Goal: Transaction & Acquisition: Purchase product/service

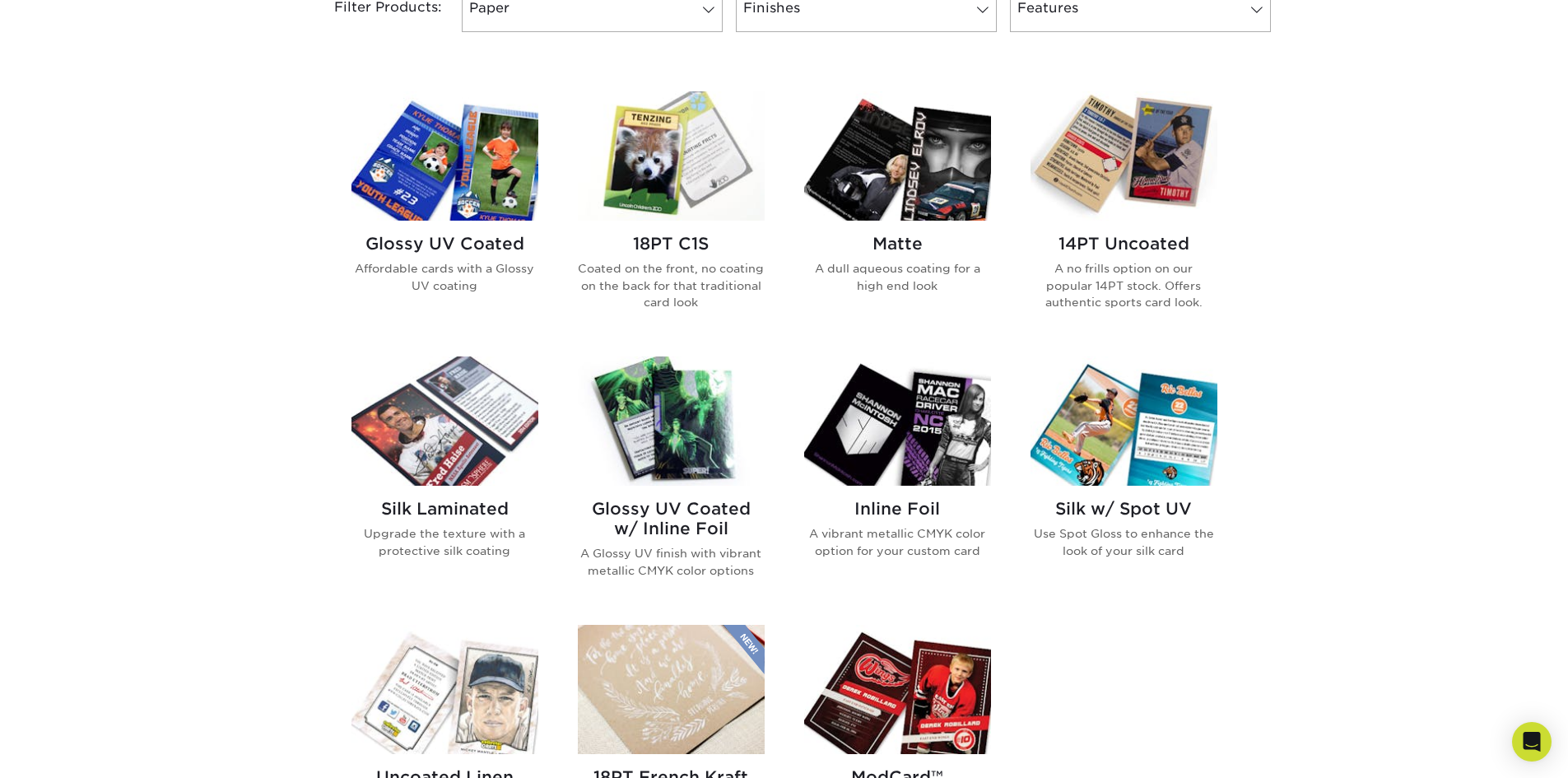
scroll to position [823, 0]
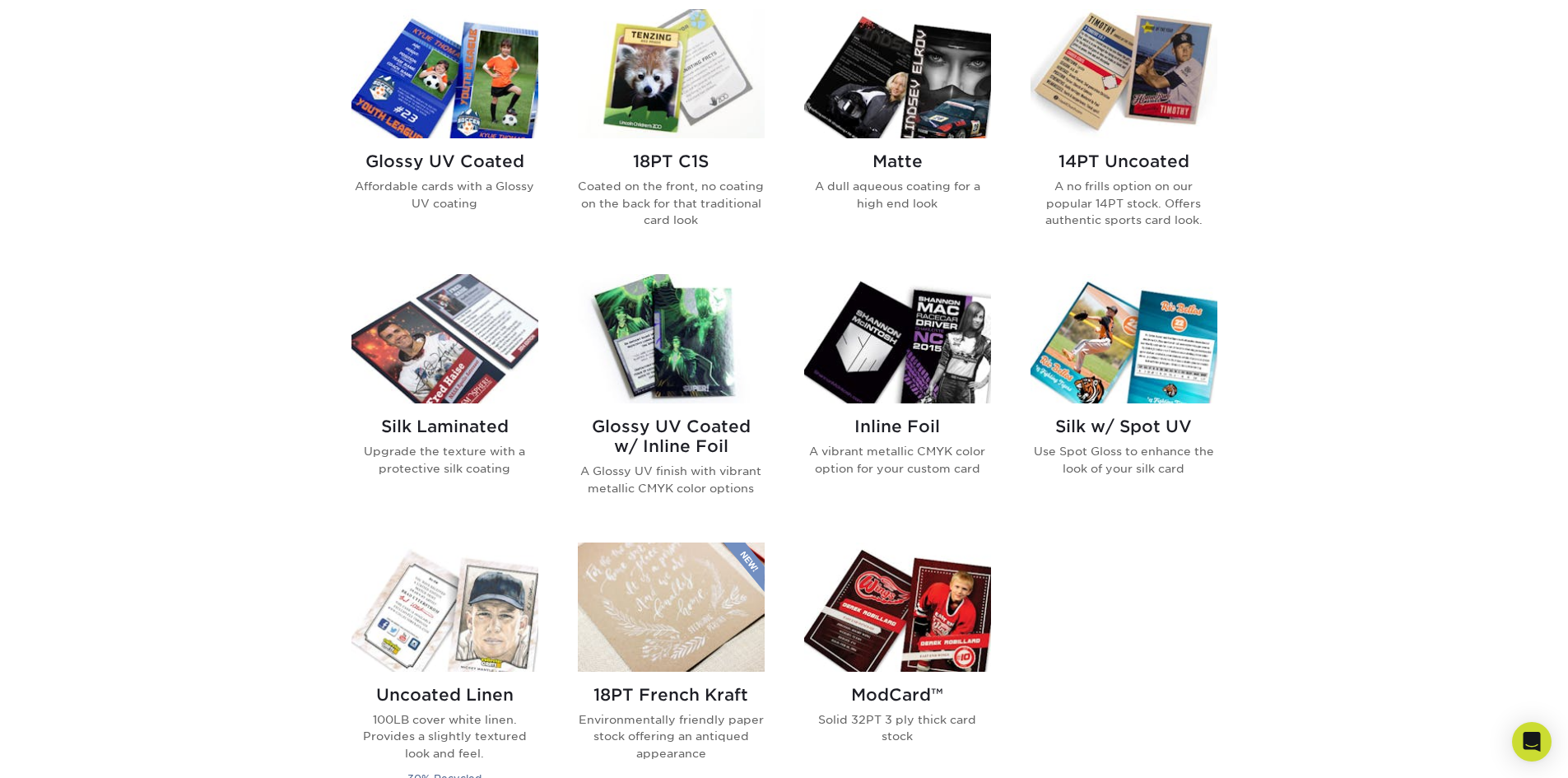
click at [462, 150] on div "Glossy UV Coated Affordable cards with a Glossy UV coating" at bounding box center [444, 188] width 186 height 100
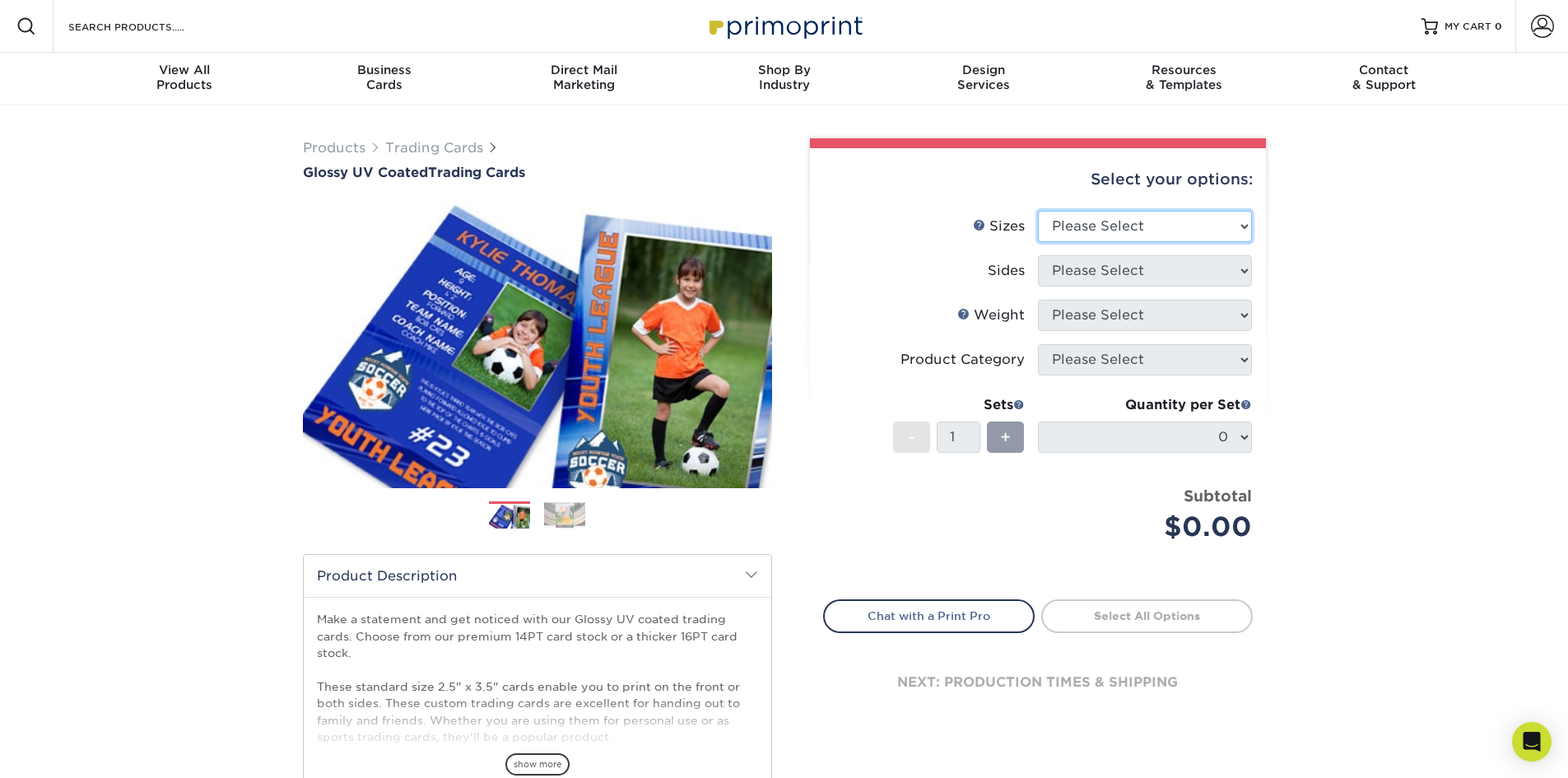
click at [1134, 228] on select "Please Select 2.5" x 3.5"" at bounding box center [1145, 226] width 214 height 31
select select "2.50x3.50"
click at [1038, 211] on select "Please Select 2.5" x 3.5"" at bounding box center [1145, 226] width 214 height 31
click at [1135, 272] on select "Please Select Print Both Sides Print Front Only" at bounding box center [1145, 270] width 214 height 31
select select "13abbda7-1d64-4f25-8bb2-c179b224825d"
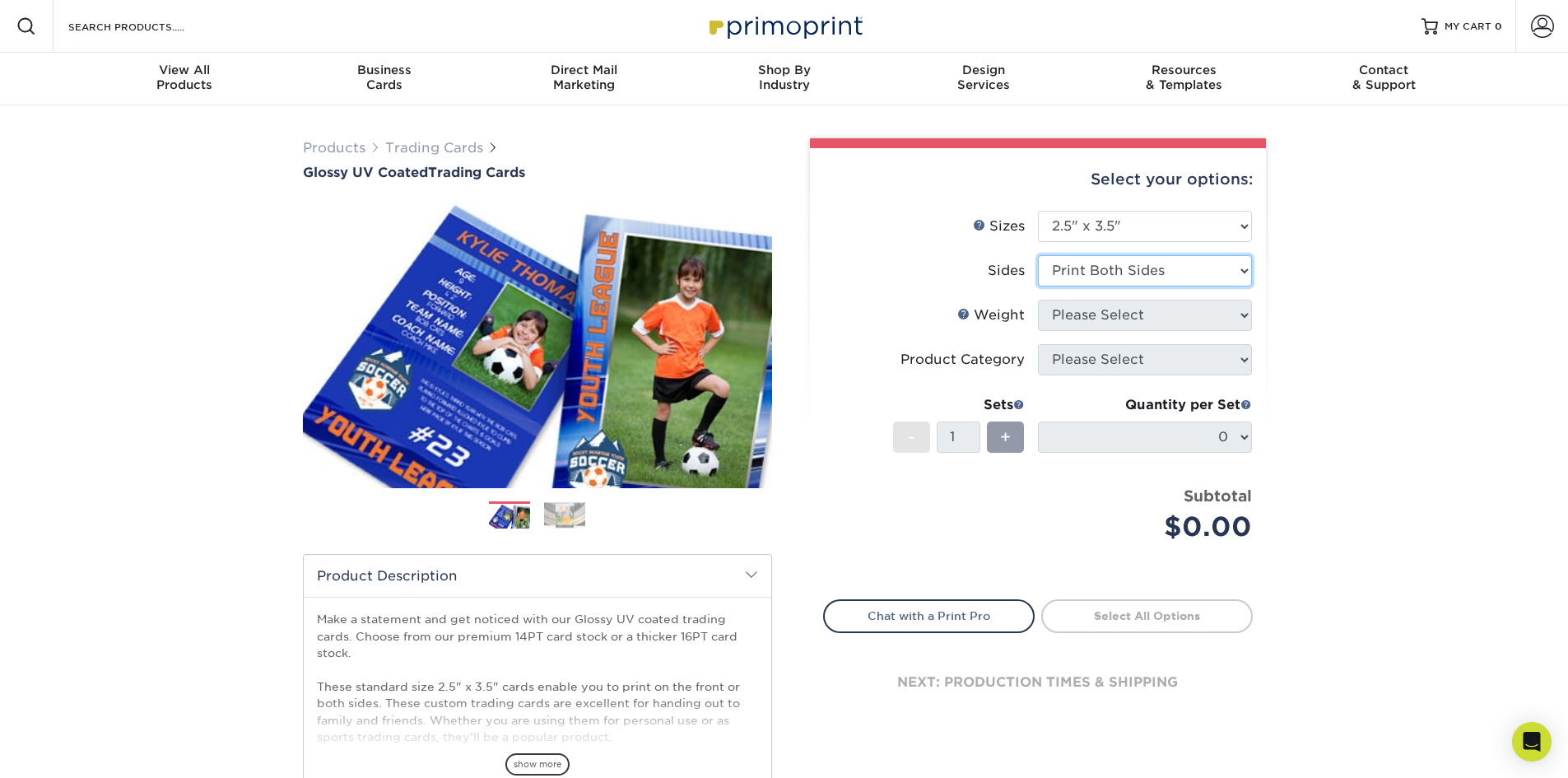
click at [1038, 255] on select "Please Select Print Both Sides Print Front Only" at bounding box center [1145, 270] width 214 height 31
click at [1132, 310] on select "Please Select 16PT 14PT 18PT C1S" at bounding box center [1145, 315] width 214 height 31
select select "14PT"
click at [1038, 300] on select "Please Select 16PT 14PT 18PT C1S" at bounding box center [1145, 315] width 214 height 31
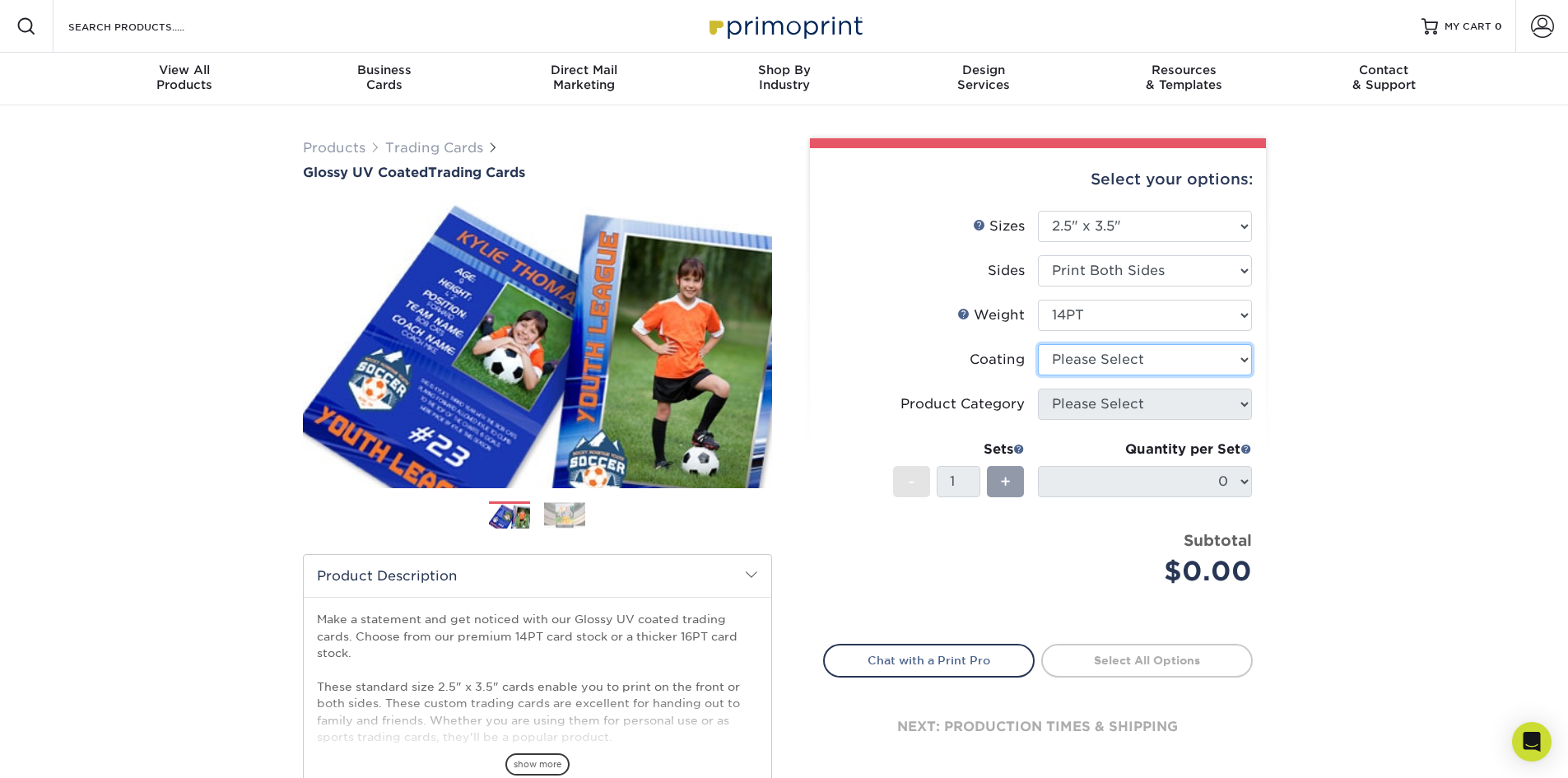
click at [1111, 370] on select at bounding box center [1145, 360] width 214 height 31
select select "ae367451-b2b8-45df-a344-0f05b6a12993"
click at [1038, 345] on select at bounding box center [1145, 360] width 214 height 31
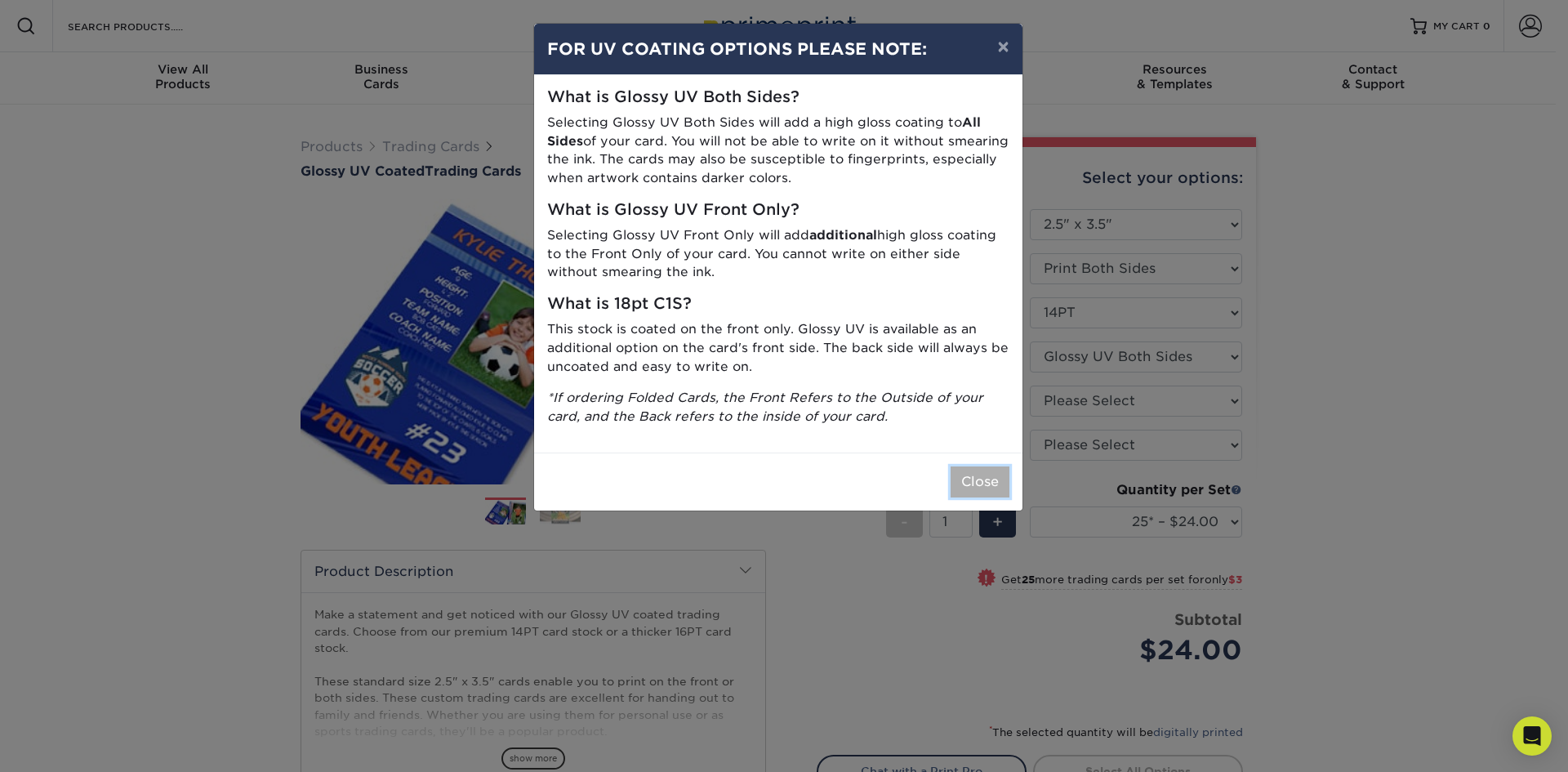
click at [978, 482] on button "Close" at bounding box center [980, 482] width 59 height 31
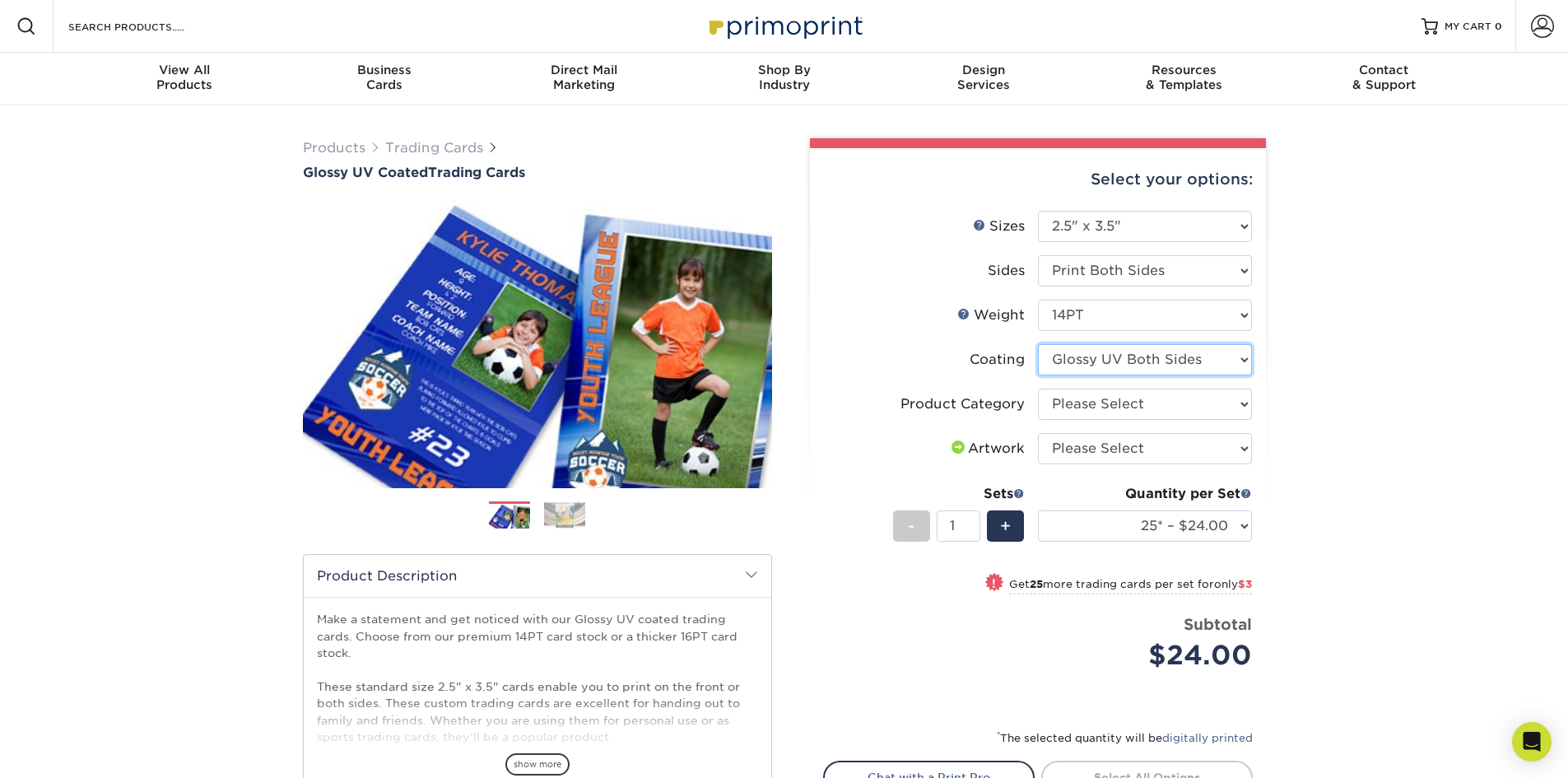
click at [1124, 358] on select at bounding box center [1145, 360] width 214 height 31
click at [1038, 345] on select at bounding box center [1145, 360] width 214 height 31
click at [1134, 406] on select "Please Select Trading Cards" at bounding box center [1145, 404] width 214 height 31
select select "c2f9bce9-36c2-409d-b101-c29d9d031e18"
click at [1038, 389] on select "Please Select Trading Cards" at bounding box center [1145, 404] width 214 height 31
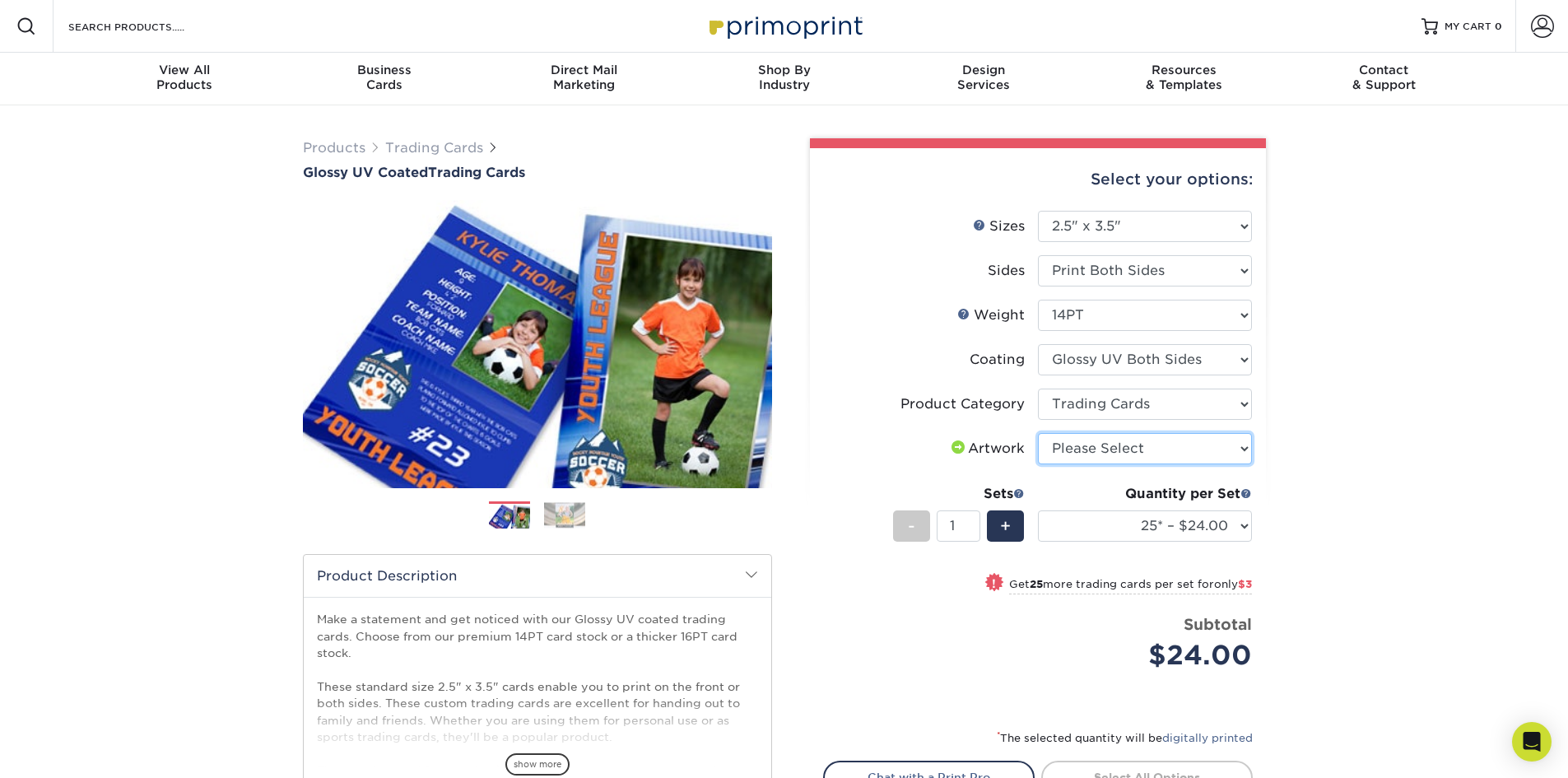
click at [1135, 450] on select "Please Select I will upload files I need a design - $100" at bounding box center [1145, 449] width 214 height 31
select select "upload"
click at [1038, 433] on select "Please Select I will upload files I need a design - $100" at bounding box center [1145, 449] width 214 height 31
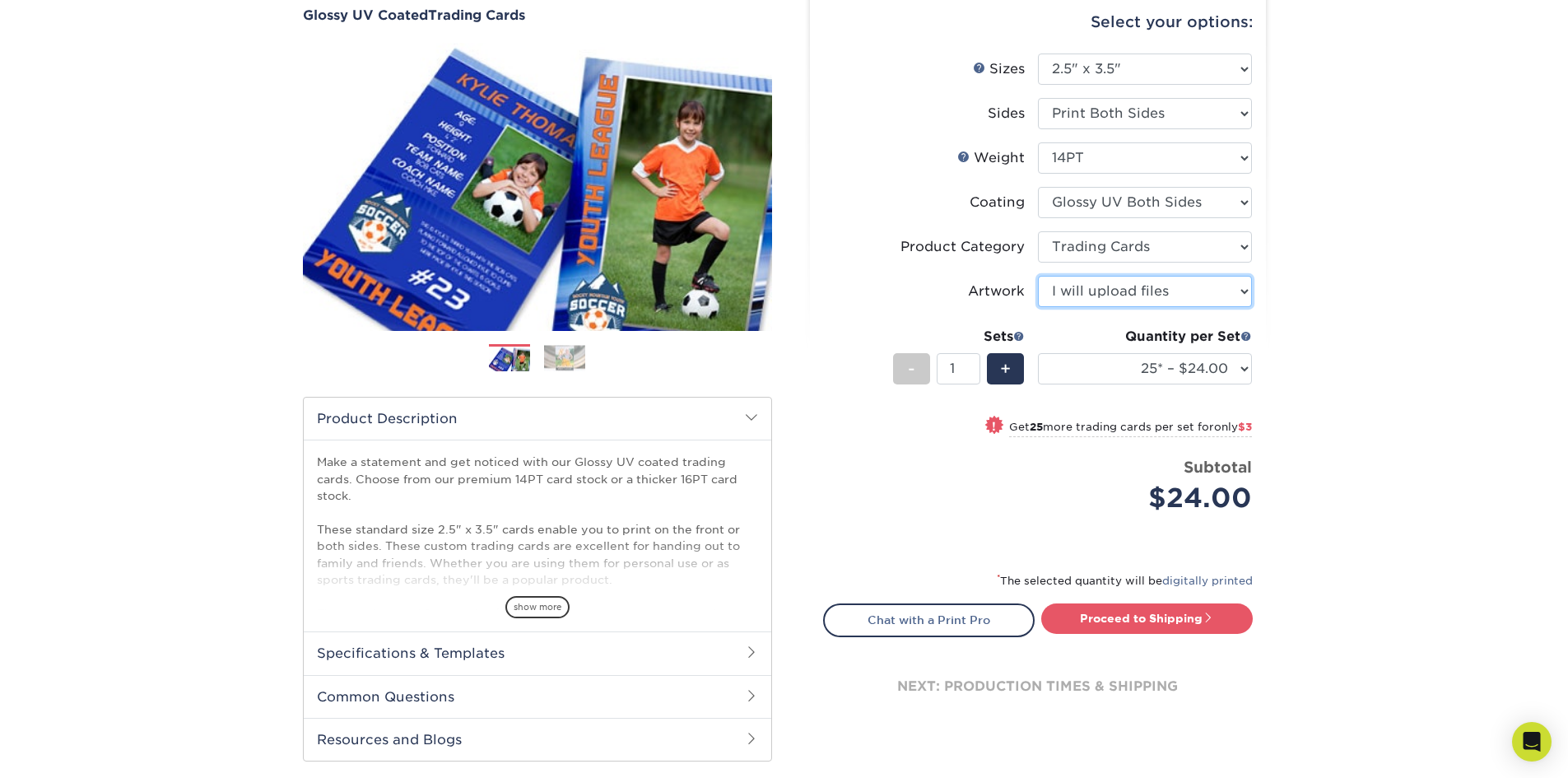
scroll to position [165, 0]
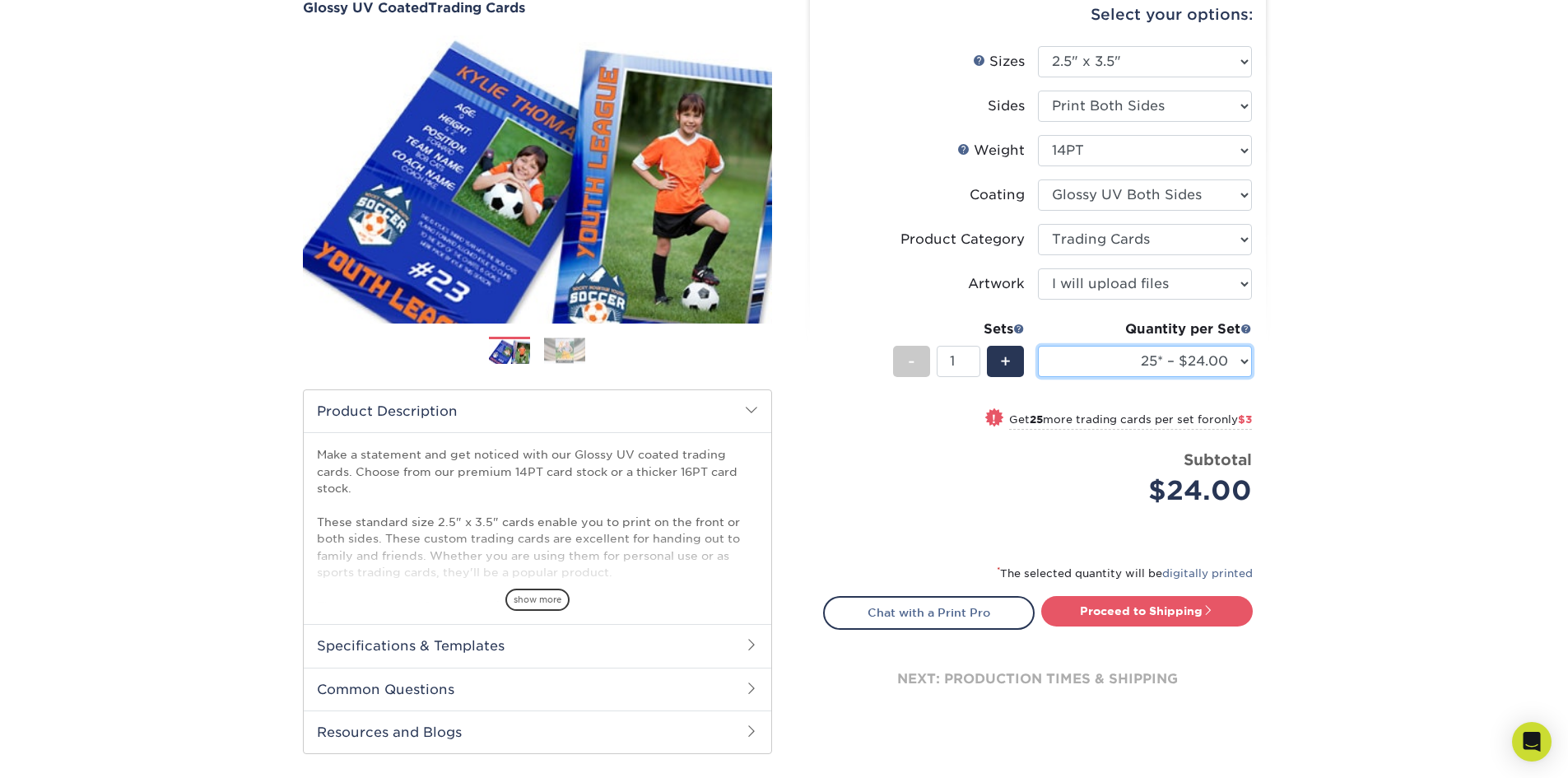
click at [1175, 360] on select "25* – $24.00 50* – $27.00 75* – $34.00 100* – $37.00 250* – $48.00 500 – $59.00…" at bounding box center [1145, 361] width 214 height 31
click at [1038, 346] on select "25* – $24.00 50* – $27.00 75* – $34.00 100* – $37.00 250* – $48.00 500 – $59.00…" at bounding box center [1145, 361] width 214 height 31
click at [1151, 358] on select "25* – $24.00 50* – $27.00 75* – $34.00 100* – $37.00 250* – $48.00 500 – $59.00…" at bounding box center [1145, 361] width 214 height 31
select select "500 – $59.00"
click at [1038, 346] on select "25* – $24.00 50* – $27.00 75* – $34.00 100* – $37.00 250* – $48.00 500 – $59.00…" at bounding box center [1145, 361] width 214 height 31
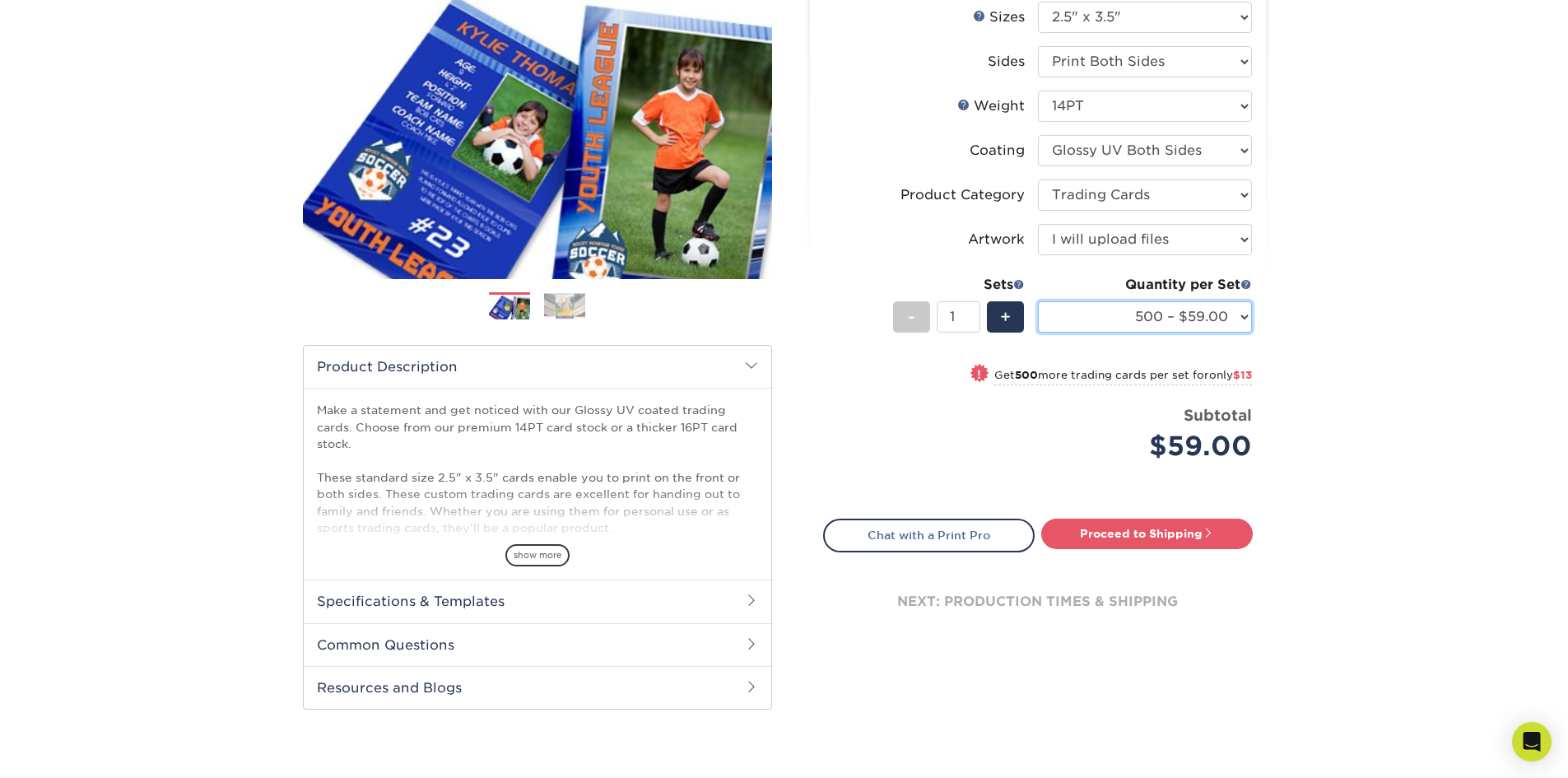
scroll to position [412, 0]
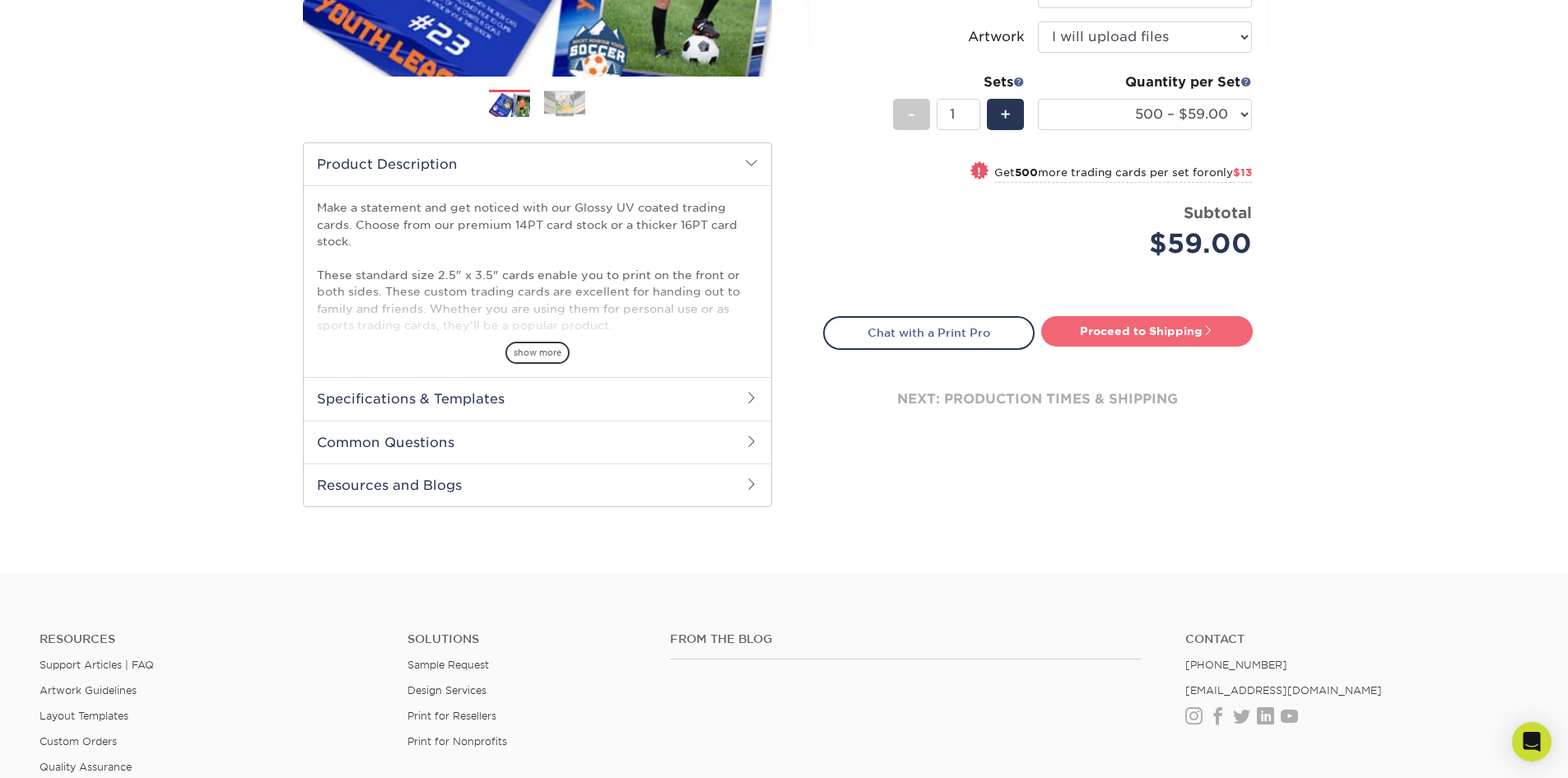
click at [1130, 335] on link "Proceed to Shipping" at bounding box center [1146, 331] width 212 height 29
type input "Set 1"
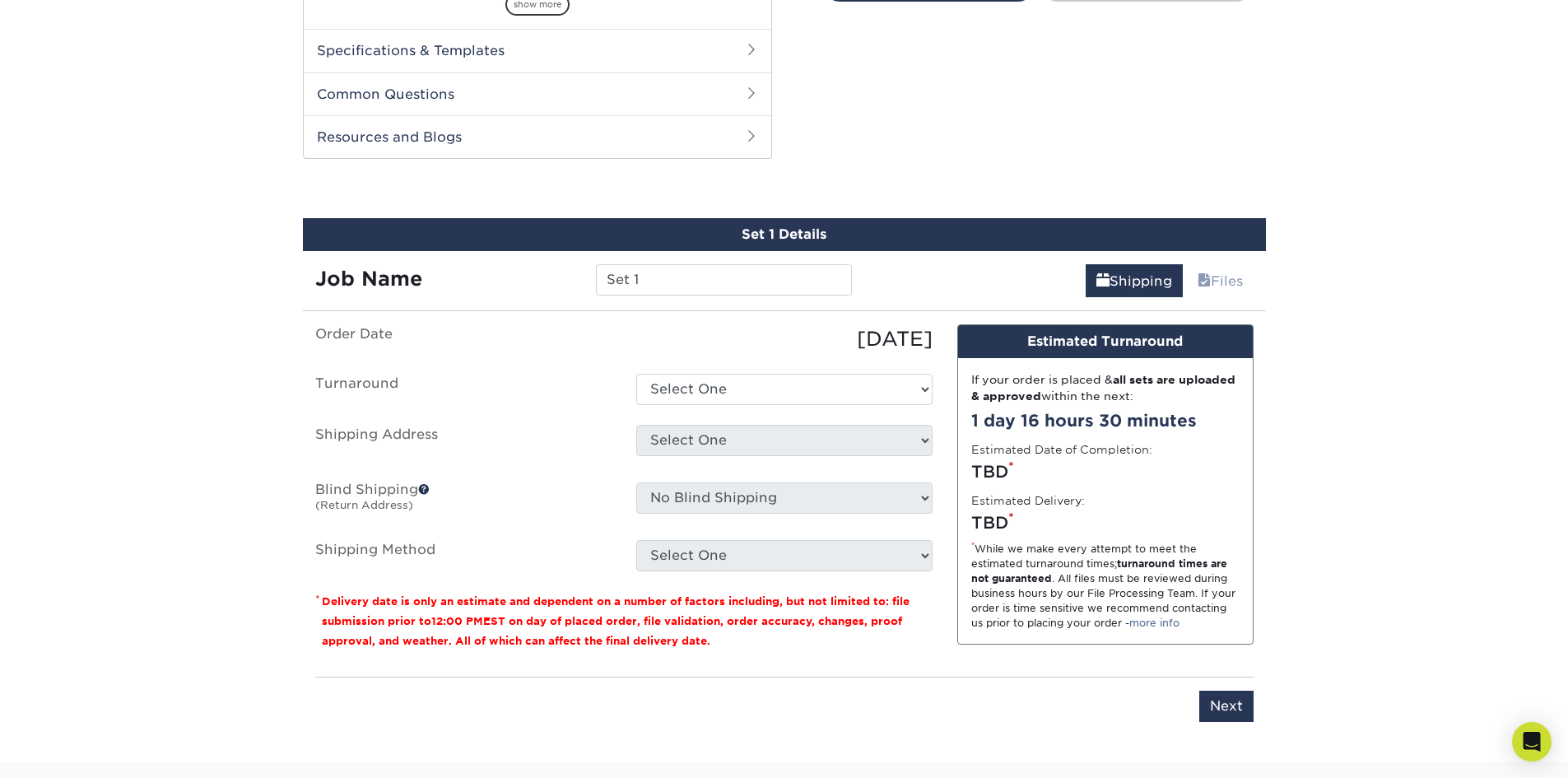
scroll to position [839, 0]
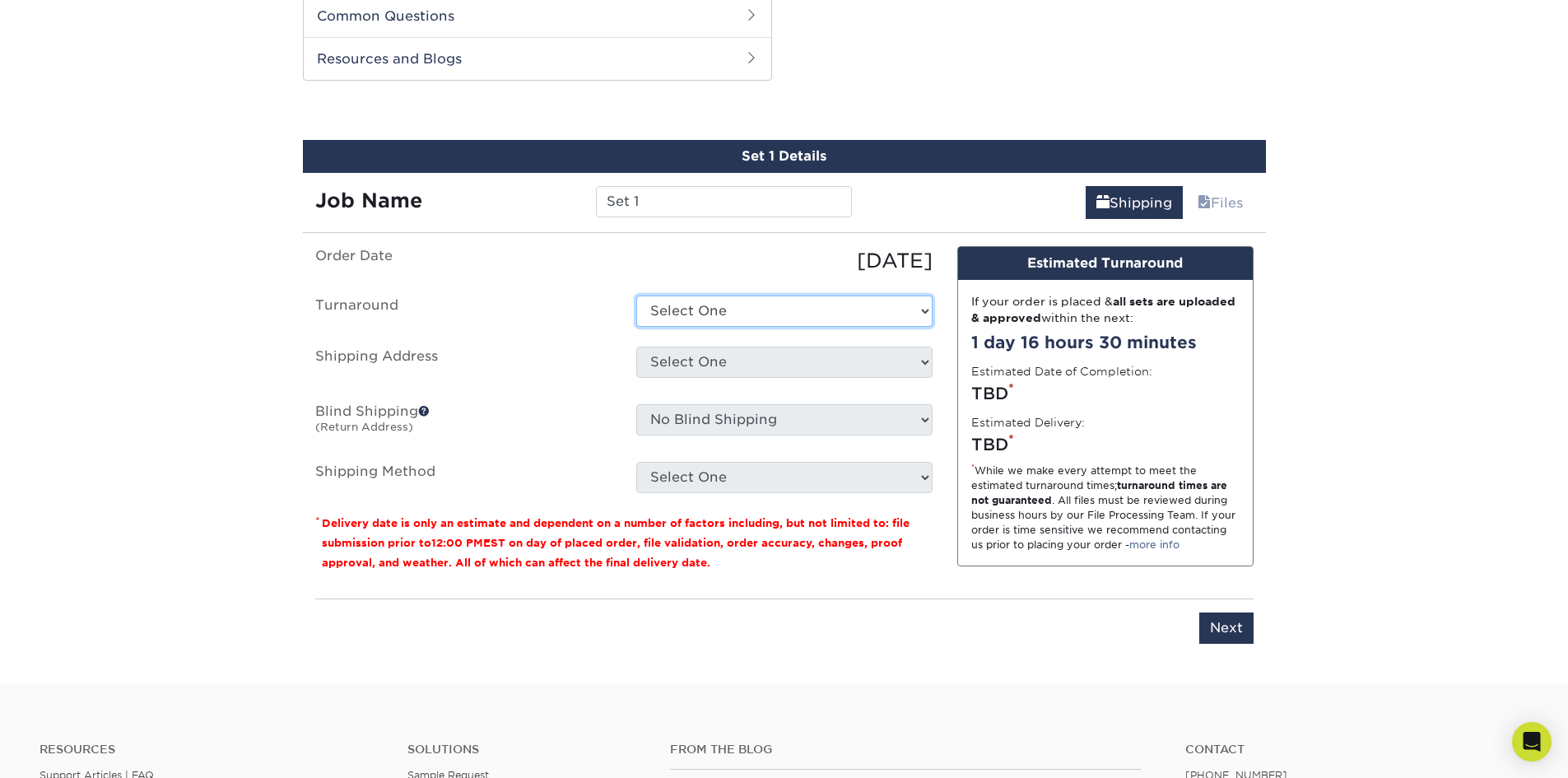
click at [771, 325] on select "Select One 2-4 Business Days 2 Day Next Business Day" at bounding box center [784, 311] width 297 height 31
select select "fe2dcaa4-a5ca-461e-86f2-84693d3fbc9c"
click at [636, 296] on select "Select One 2-4 Business Days 2 Day Next Business Day" at bounding box center [784, 311] width 297 height 31
click at [749, 361] on select "Select One + Add New Address - Login" at bounding box center [784, 362] width 297 height 31
click at [749, 375] on select "Select One + Add New Address - Login" at bounding box center [784, 362] width 297 height 31
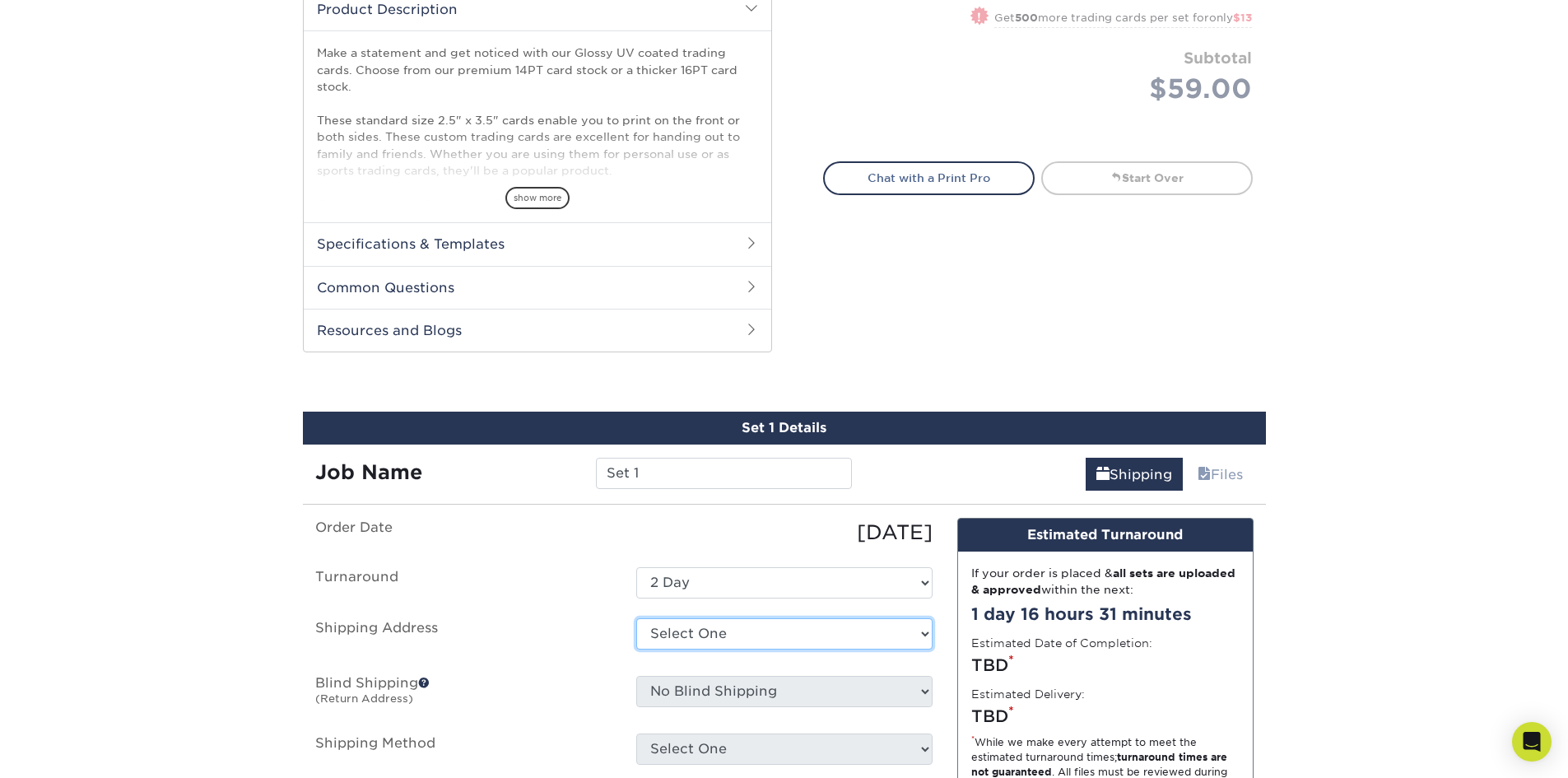
scroll to position [0, 0]
